Goal: Transaction & Acquisition: Purchase product/service

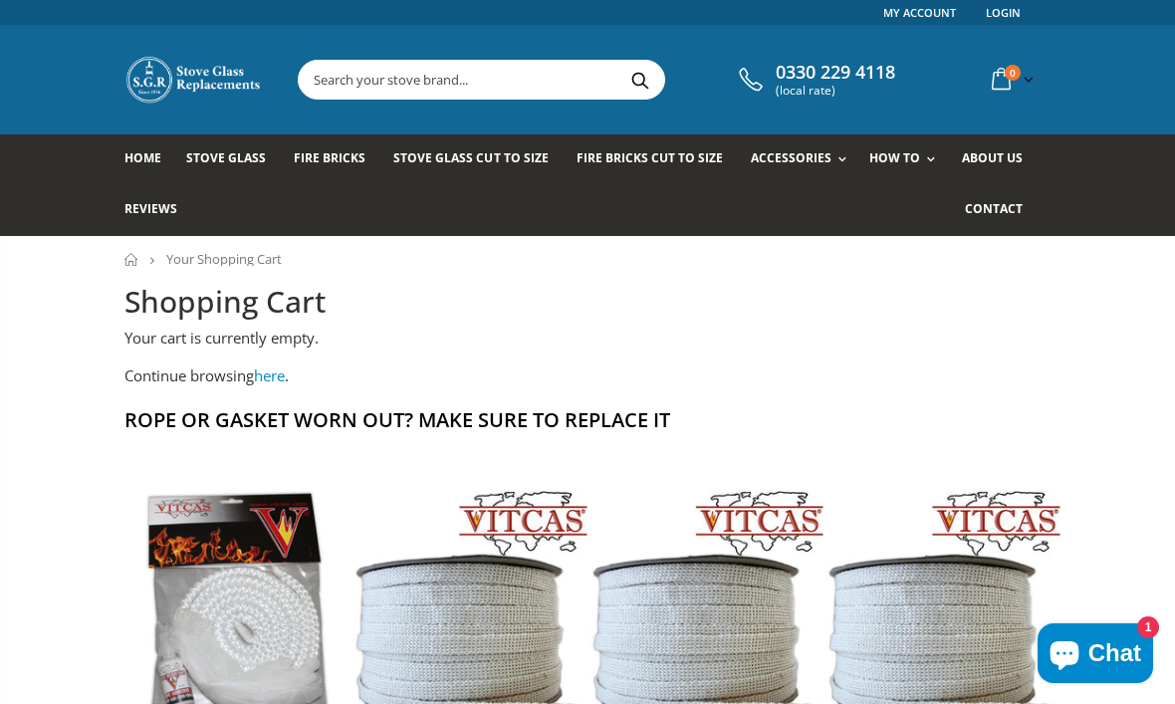
click at [553, 90] on input "text" at bounding box center [573, 80] width 549 height 38
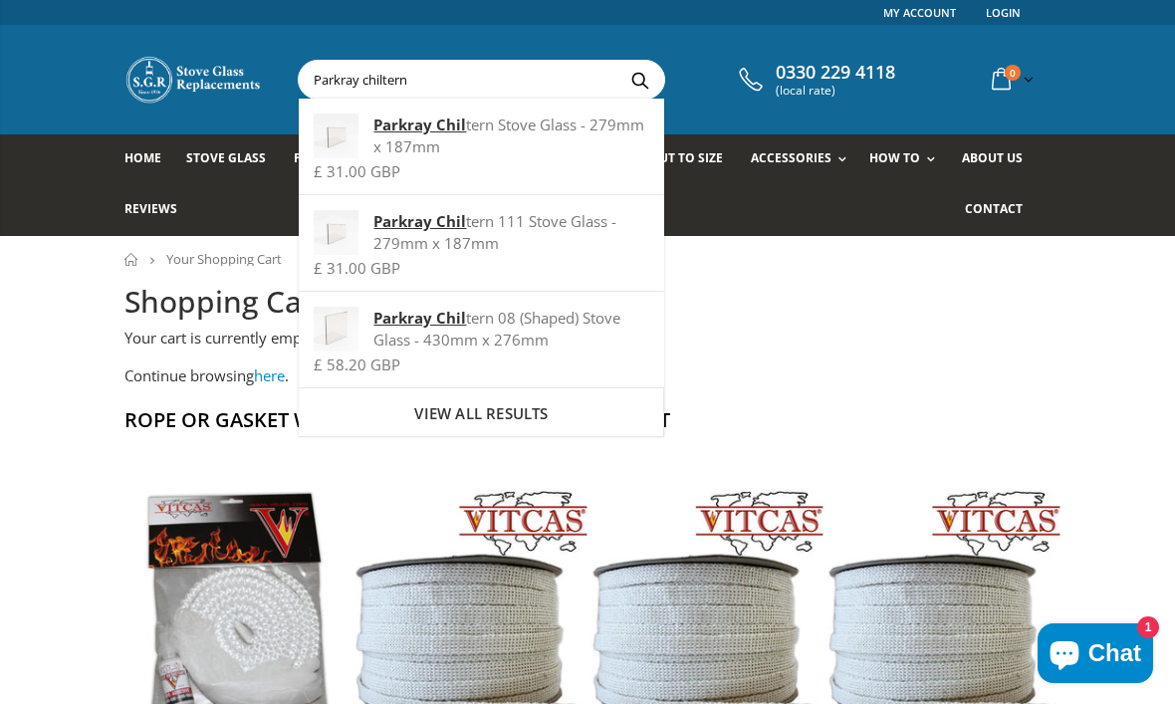
type input "Parkray chiltern"
click at [525, 242] on div "Parkray Chil tern 111 Stove Glass - 279mm x 187mm" at bounding box center [481, 232] width 335 height 44
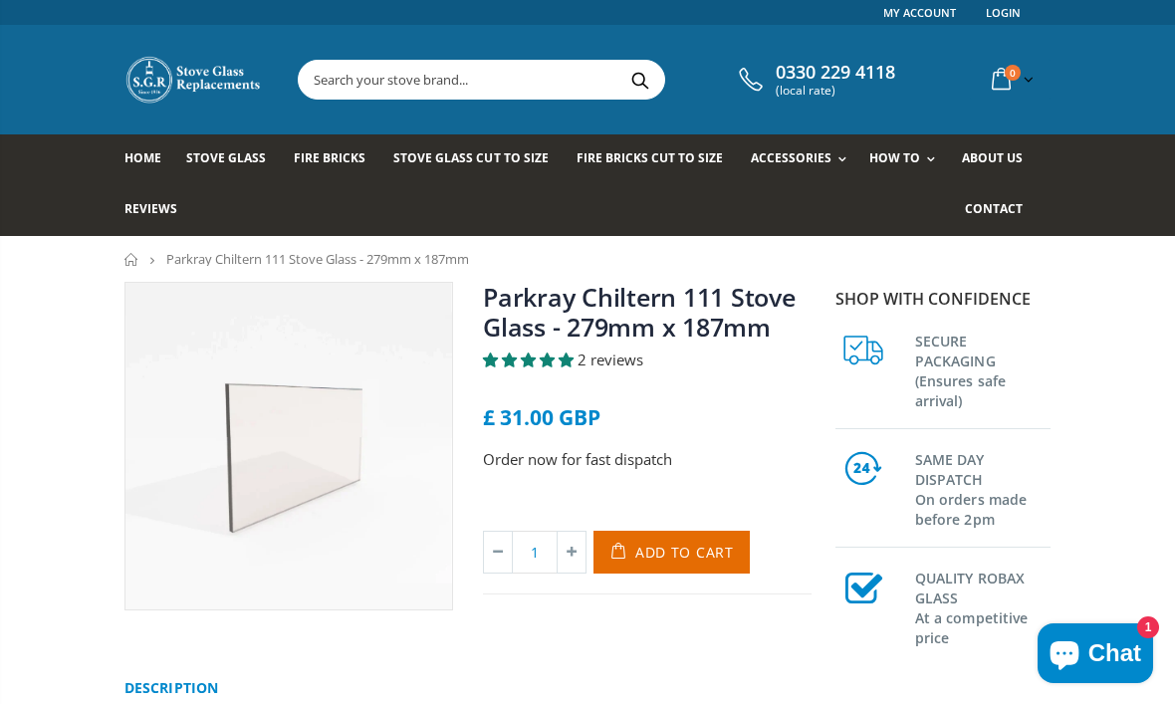
click at [571, 561] on icon at bounding box center [572, 552] width 28 height 41
type input "2"
click at [660, 561] on span "Add to Cart" at bounding box center [684, 552] width 99 height 19
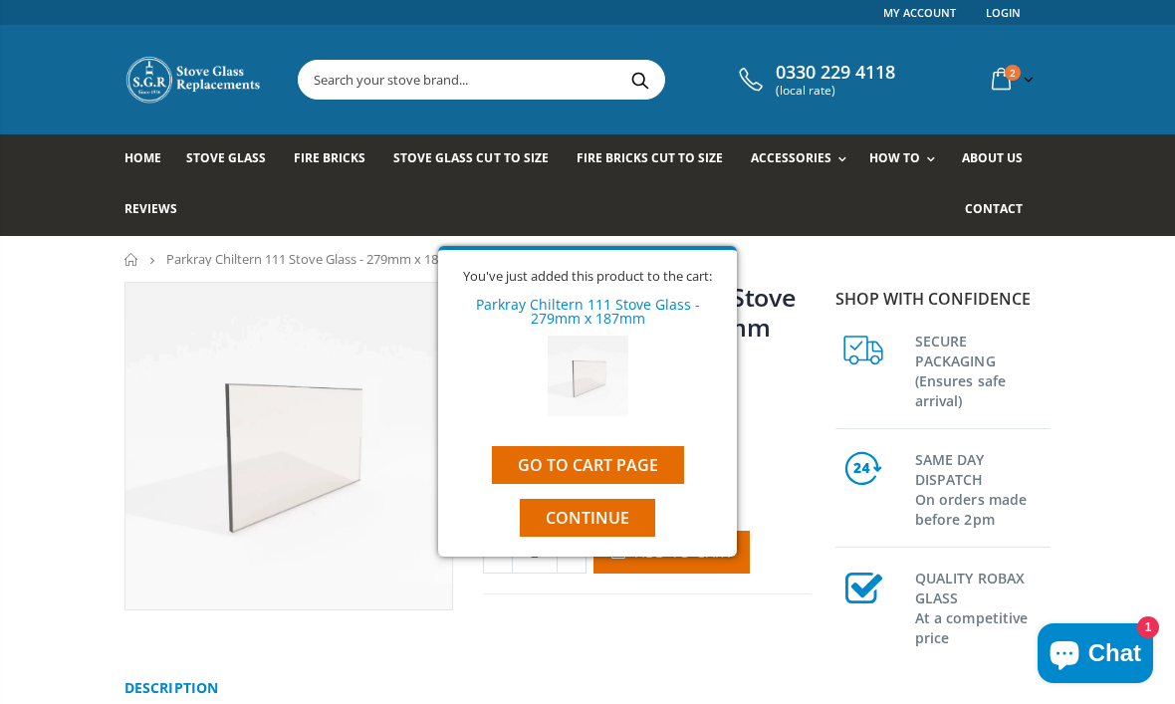
click at [613, 477] on link "Go to cart page" at bounding box center [588, 465] width 192 height 38
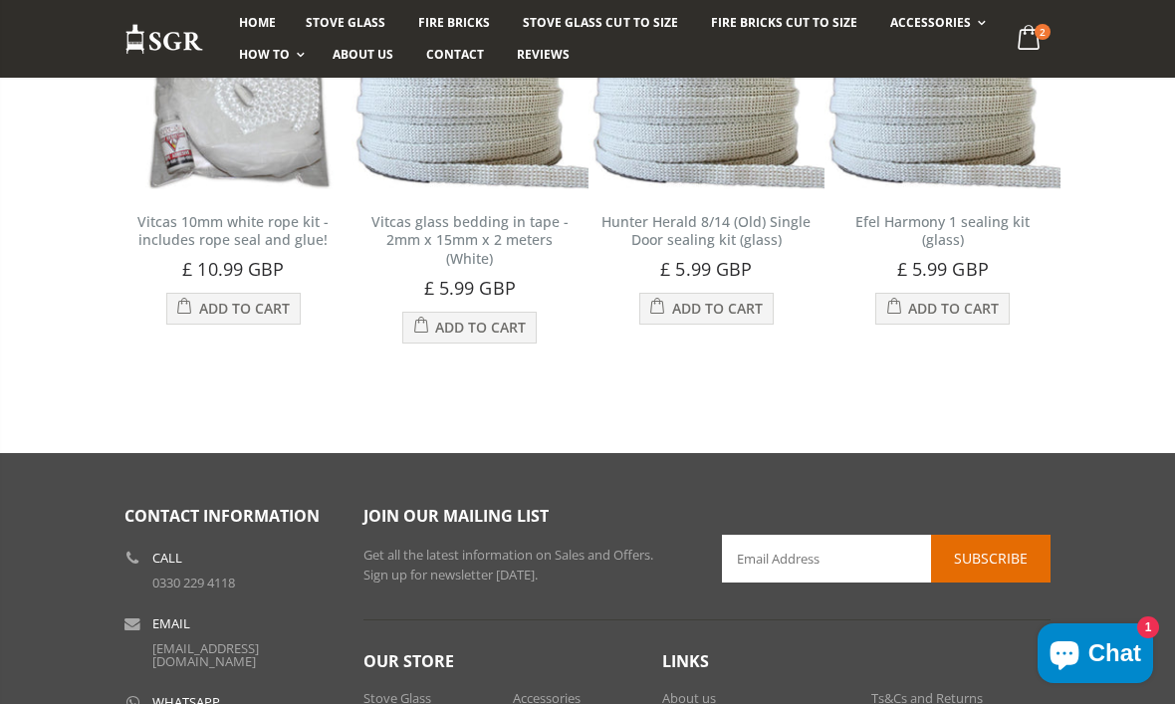
scroll to position [864, 0]
click at [489, 338] on span "Add to Cart" at bounding box center [480, 328] width 91 height 19
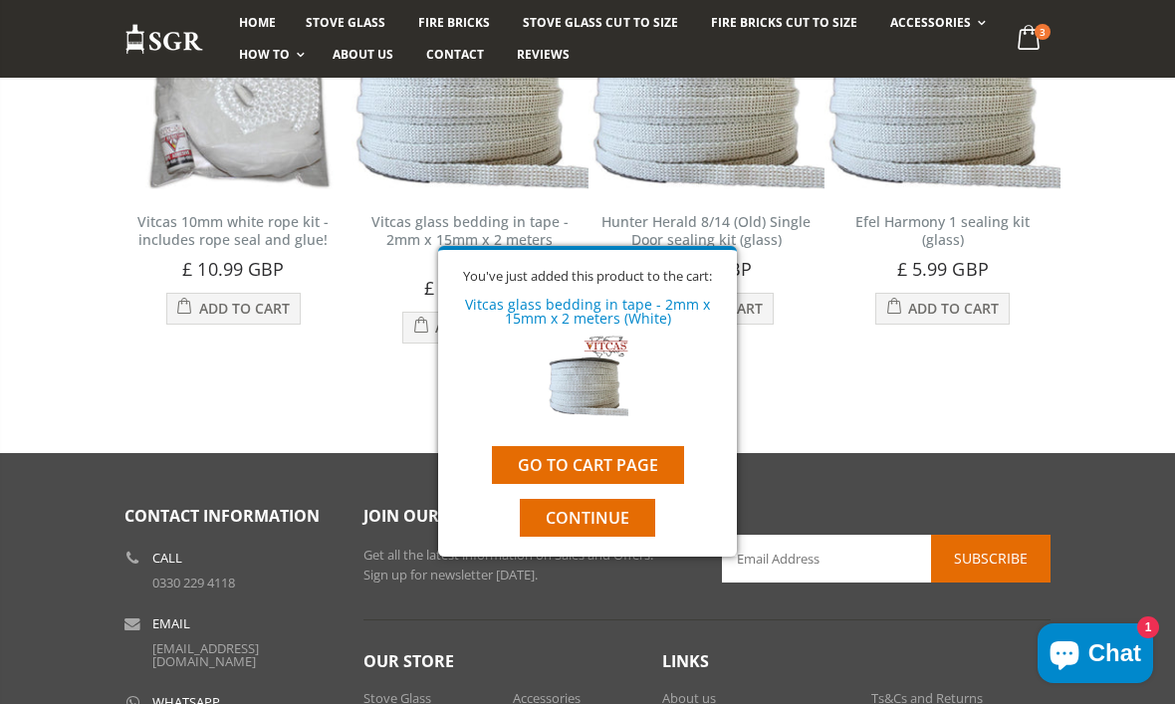
click at [579, 529] on span "Continue" at bounding box center [588, 518] width 84 height 22
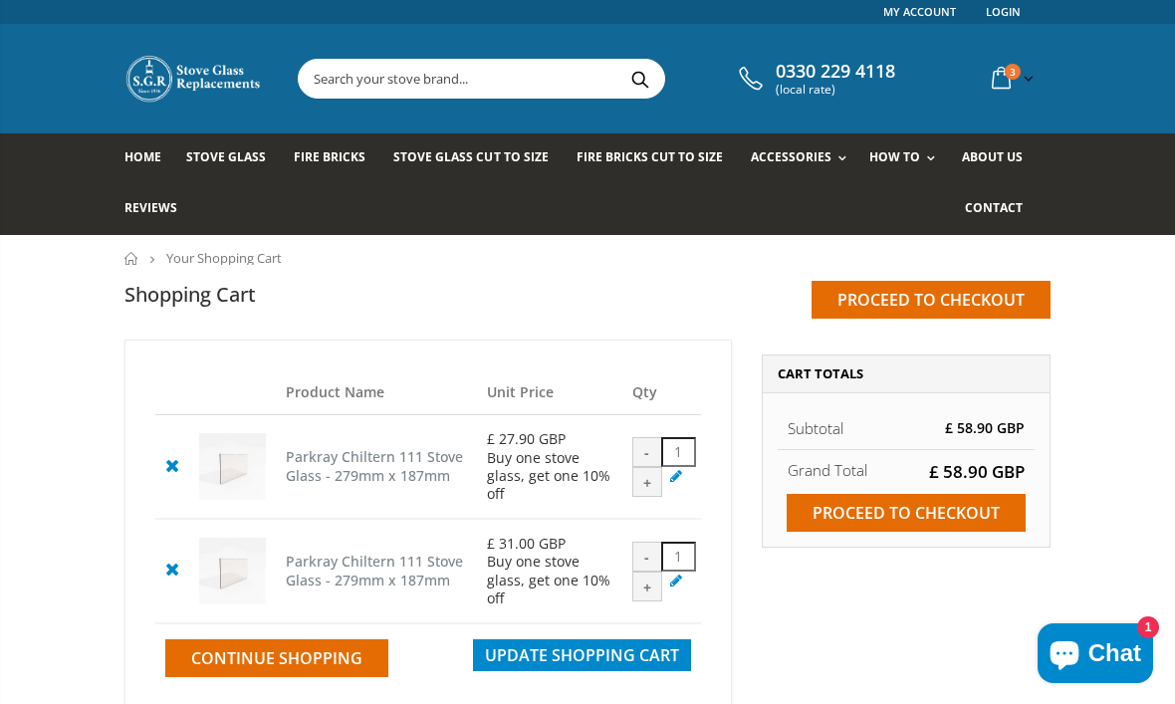
scroll to position [0, 0]
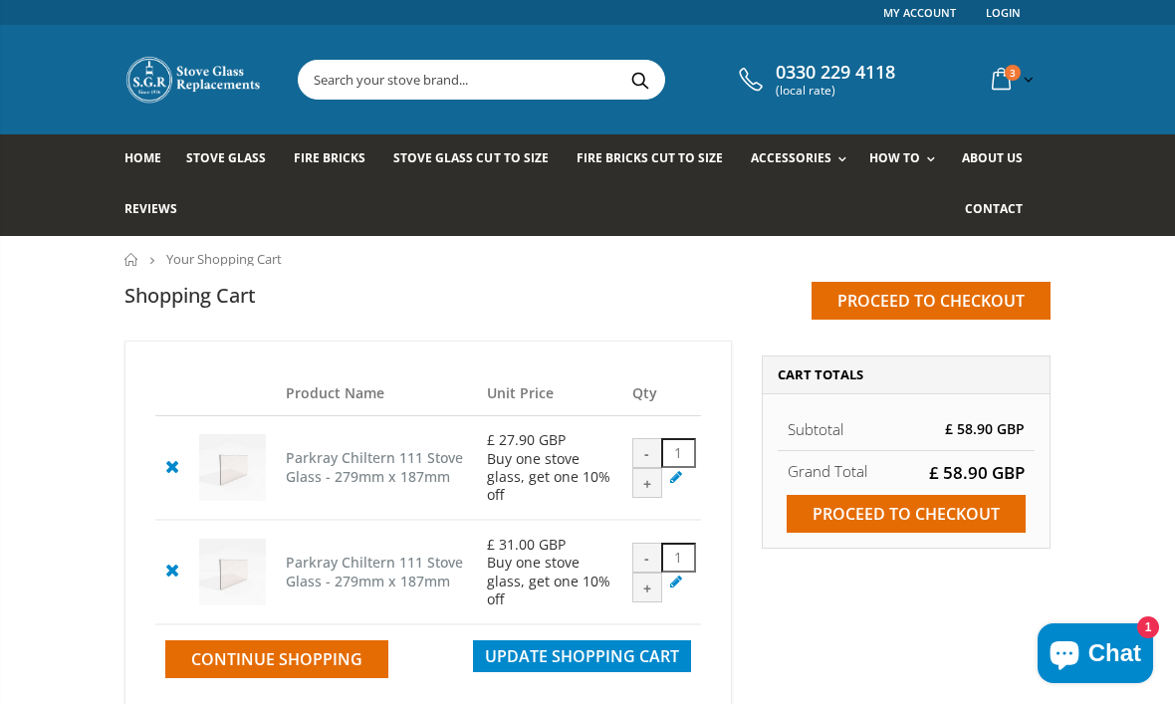
click at [994, 510] on input "Proceed to checkout" at bounding box center [906, 514] width 239 height 38
